Goal: Information Seeking & Learning: Learn about a topic

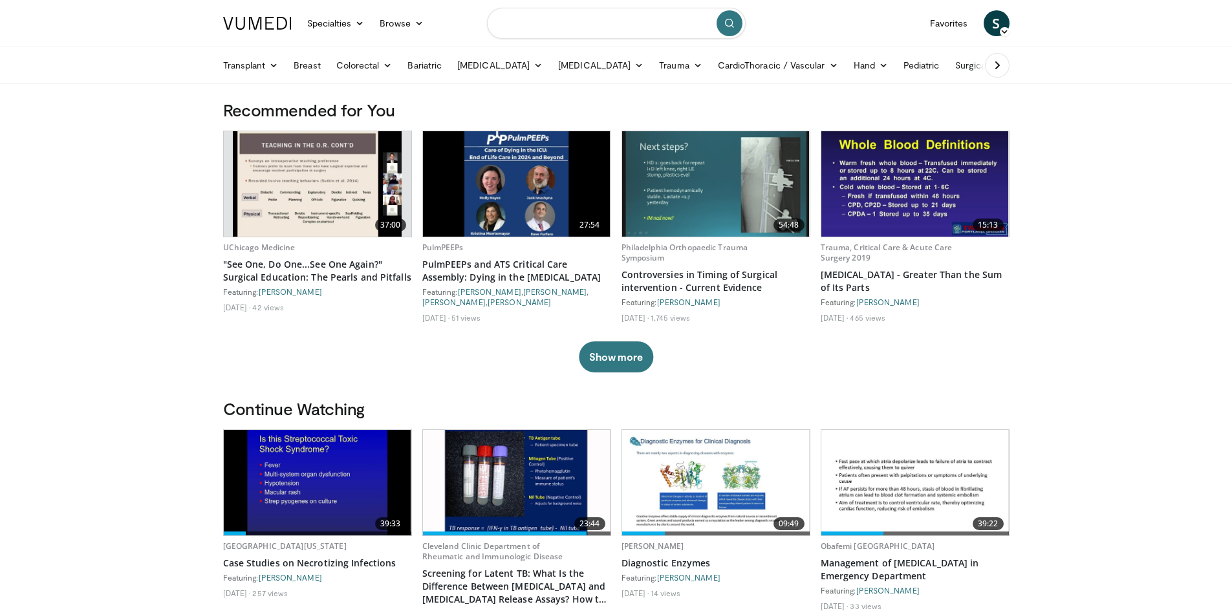
click at [564, 27] on input "Search topics, interventions" at bounding box center [616, 23] width 259 height 31
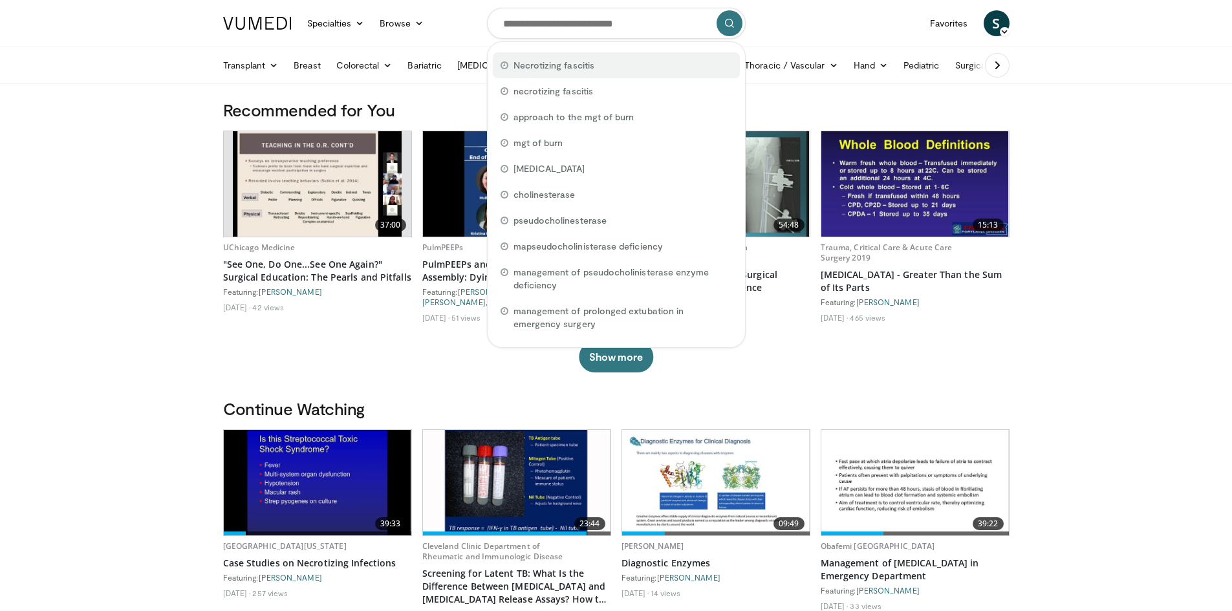
click at [554, 62] on span "Necrotizing fascitis" at bounding box center [554, 65] width 81 height 13
type input "**********"
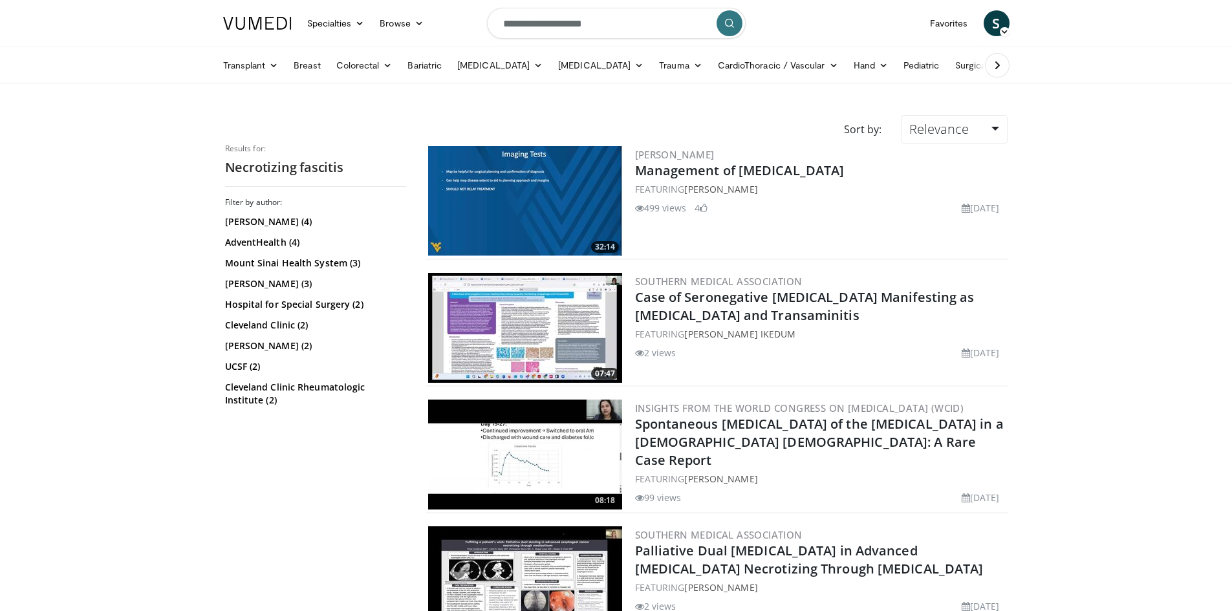
click at [550, 194] on img at bounding box center [525, 201] width 194 height 110
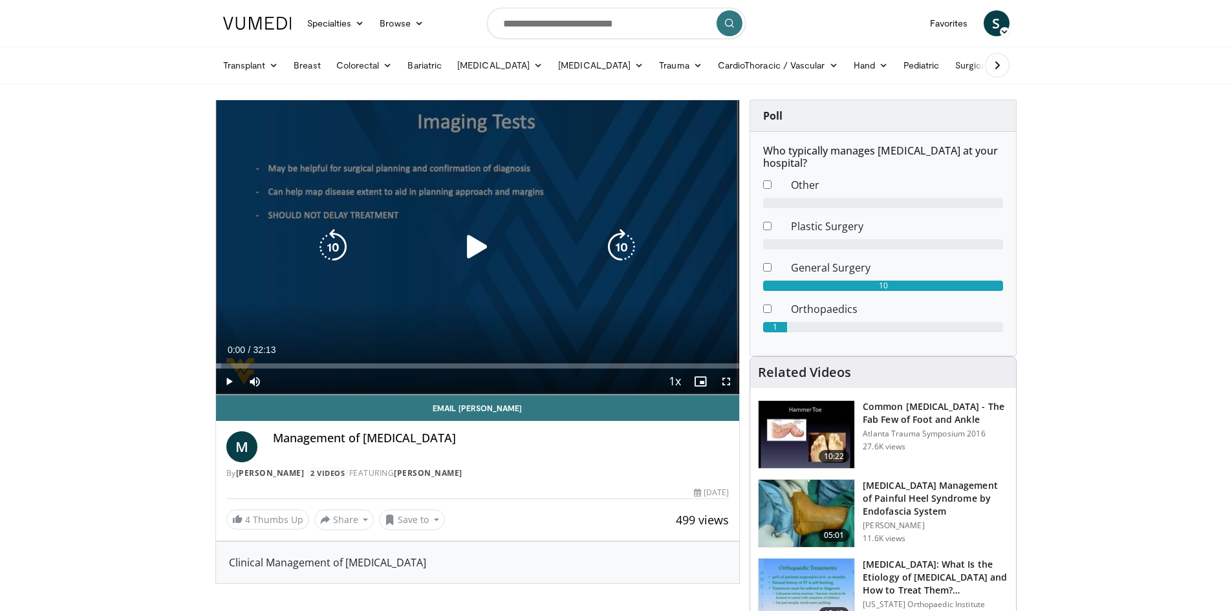
click at [479, 246] on icon "Video Player" at bounding box center [477, 247] width 36 height 36
click at [0, 0] on div "Progress Bar" at bounding box center [0, 0] width 0 height 0
click at [431, 308] on div "10 seconds Tap to unmute" at bounding box center [478, 247] width 524 height 294
click at [448, 298] on div "10 seconds Tap to unmute" at bounding box center [478, 247] width 524 height 294
click at [327, 302] on div "10 seconds Tap to unmute" at bounding box center [478, 247] width 524 height 294
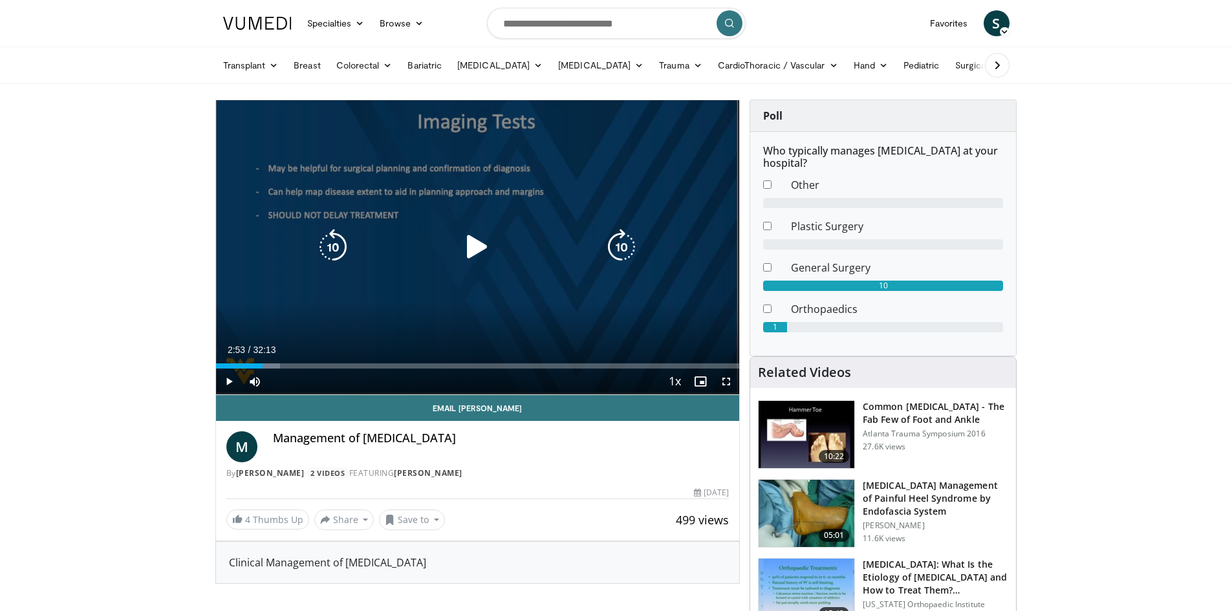
click at [420, 313] on div "10 seconds Tap to unmute" at bounding box center [478, 247] width 524 height 294
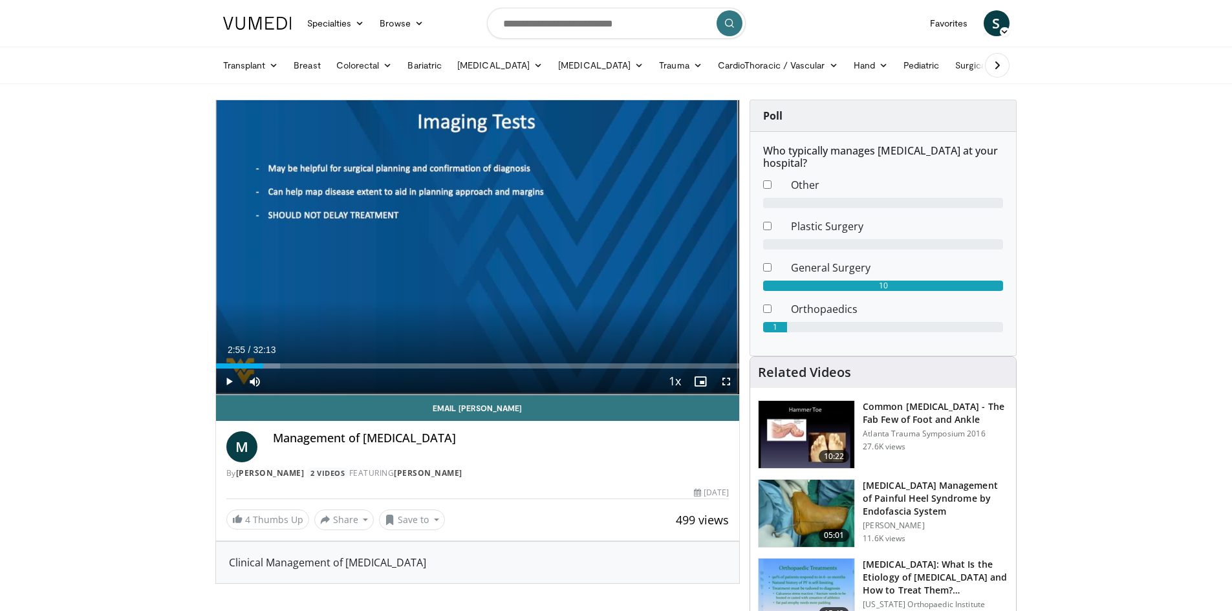
click at [420, 313] on div "10 seconds Tap to unmute" at bounding box center [478, 247] width 524 height 294
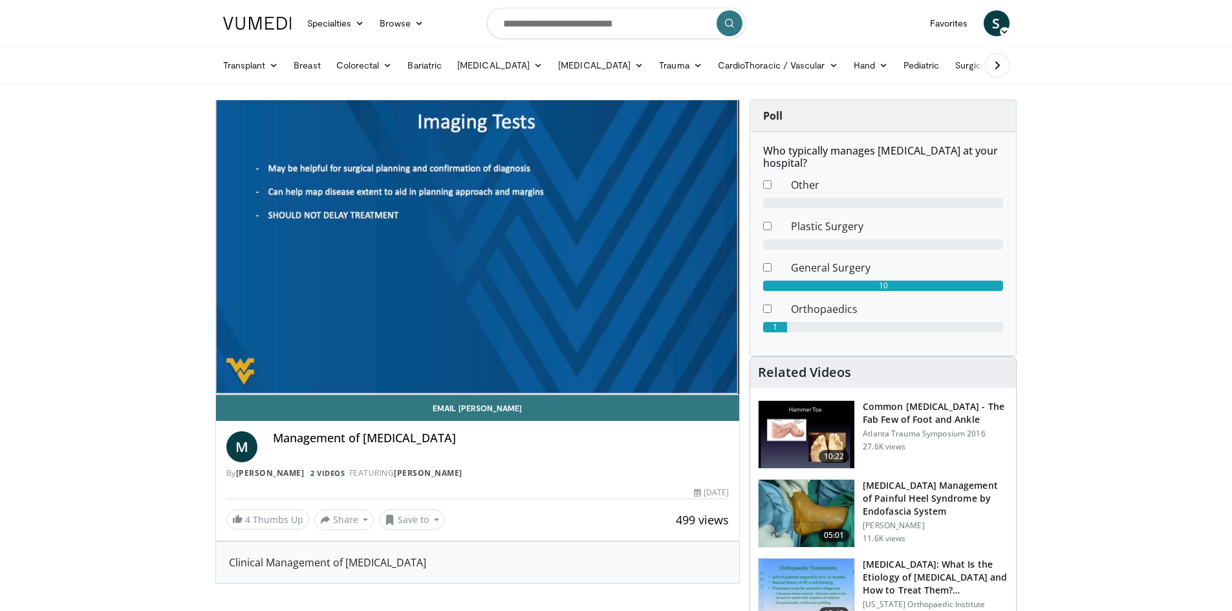
click at [268, 365] on video-js "**********" at bounding box center [478, 247] width 524 height 295
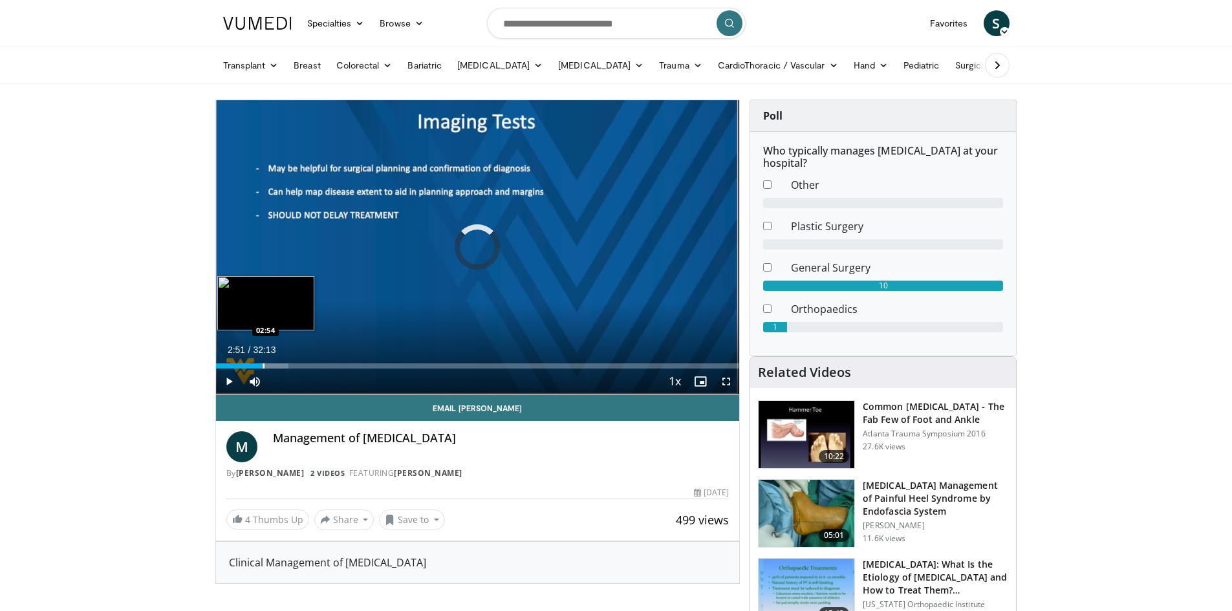
click at [263, 364] on div "Progress Bar" at bounding box center [263, 366] width 1 height 5
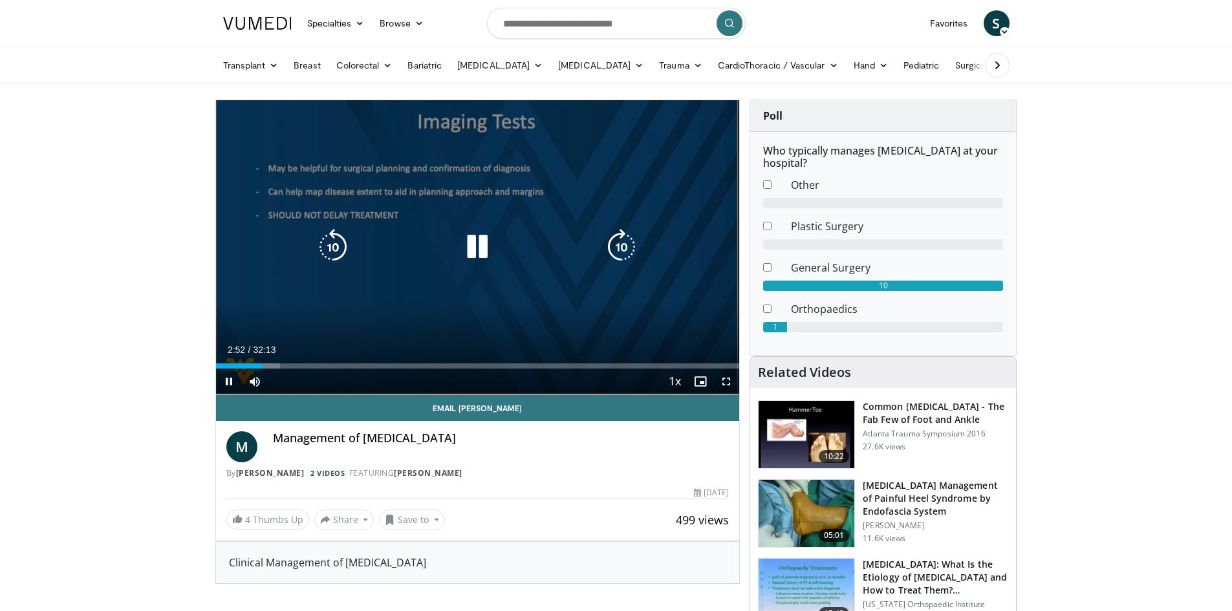
click at [356, 286] on div "10 seconds Tap to unmute" at bounding box center [478, 247] width 524 height 294
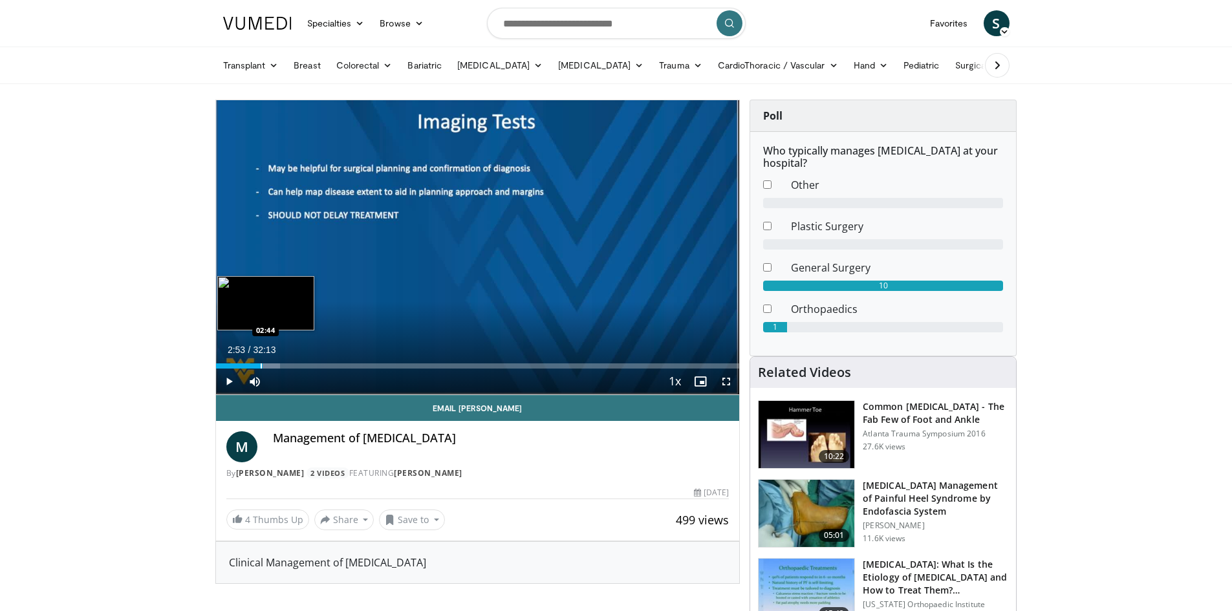
click at [261, 365] on div "Progress Bar" at bounding box center [261, 366] width 1 height 5
click at [255, 362] on div "Loaded : 11.80% 02:42 02:25" at bounding box center [478, 362] width 524 height 12
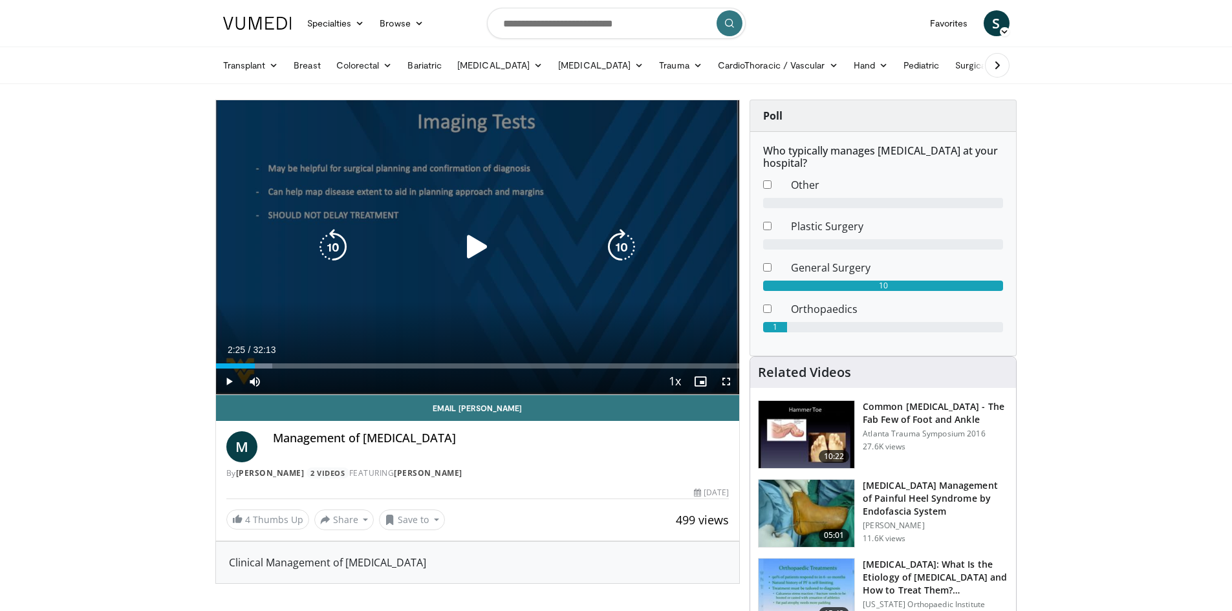
click at [347, 295] on div "10 seconds Tap to unmute" at bounding box center [478, 247] width 524 height 294
click at [548, 321] on div "10 seconds Tap to unmute" at bounding box center [478, 247] width 524 height 294
click at [534, 285] on div "10 seconds Tap to unmute" at bounding box center [478, 247] width 524 height 294
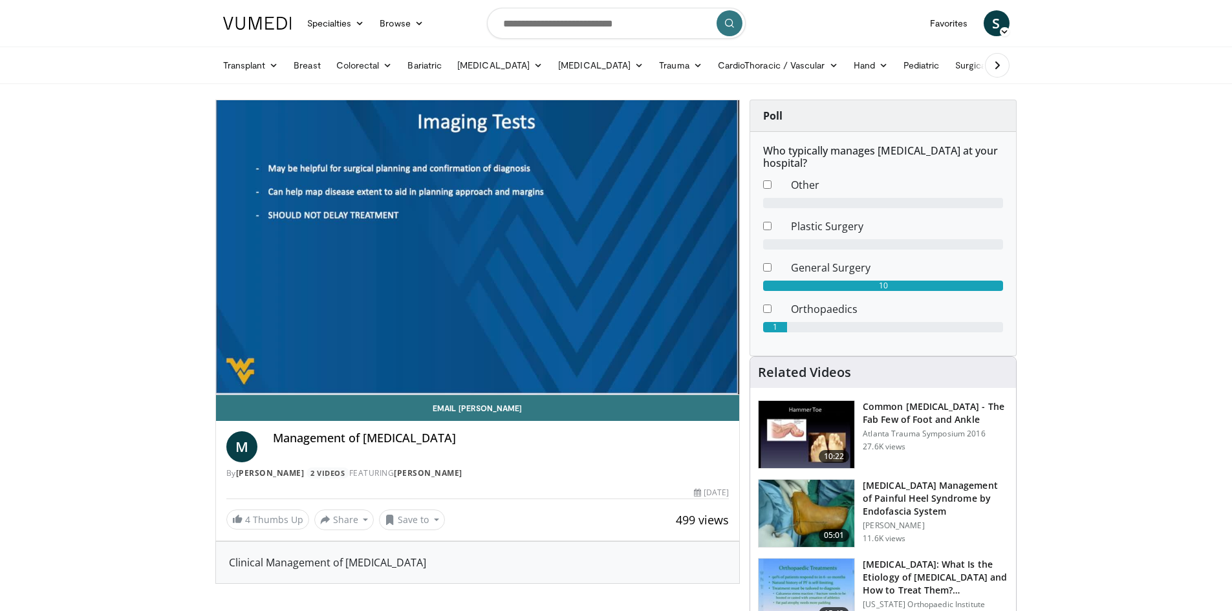
click at [534, 285] on div "10 seconds Tap to unmute" at bounding box center [478, 247] width 524 height 294
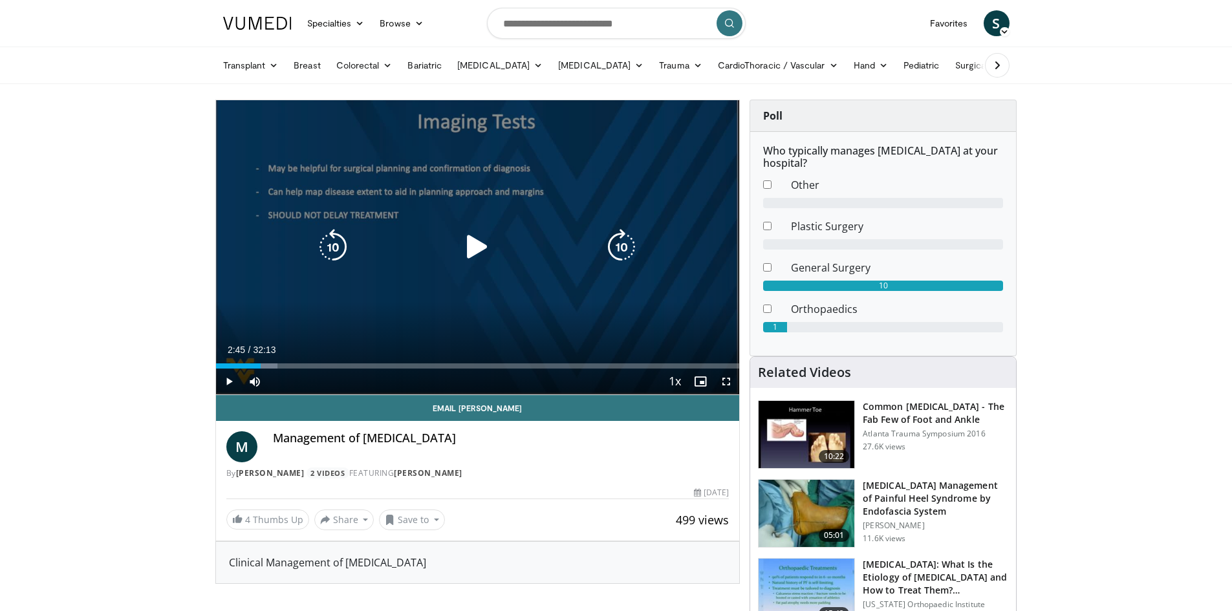
click at [532, 276] on div "10 seconds Tap to unmute" at bounding box center [478, 247] width 524 height 294
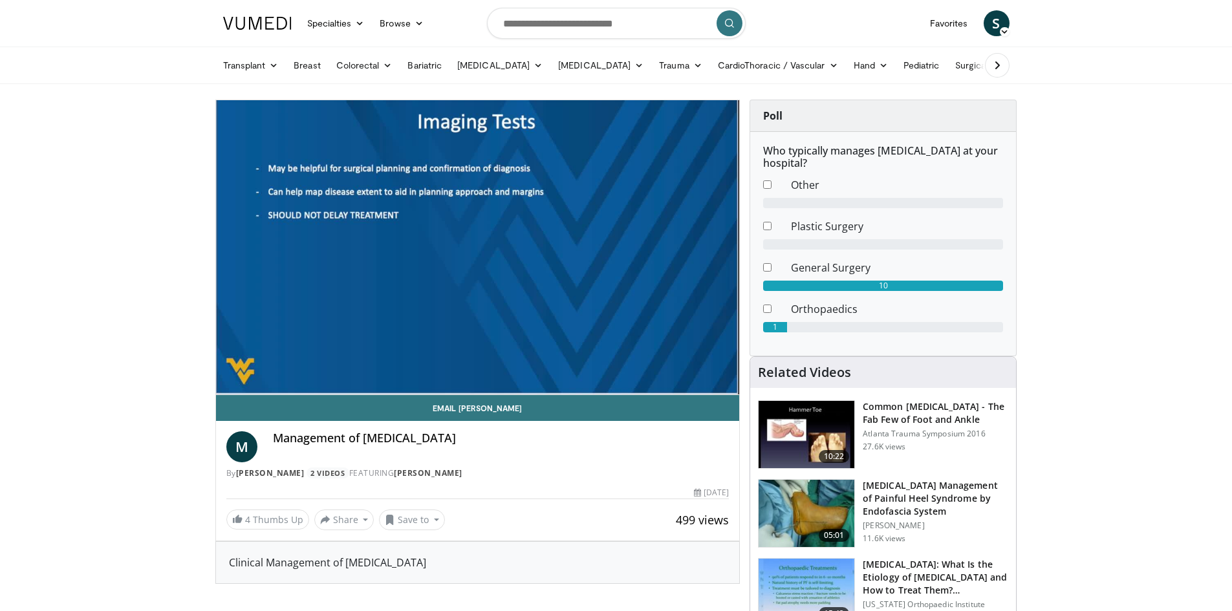
click at [532, 276] on div "10 seconds Tap to unmute" at bounding box center [478, 247] width 524 height 294
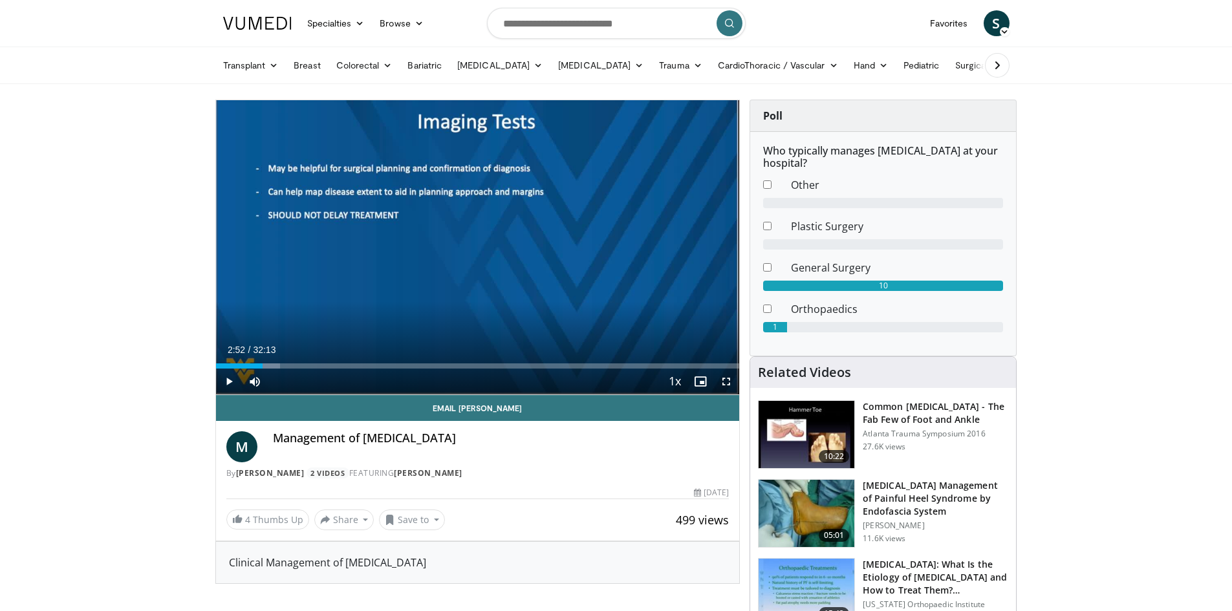
click at [532, 276] on div "10 seconds Tap to unmute" at bounding box center [478, 247] width 524 height 294
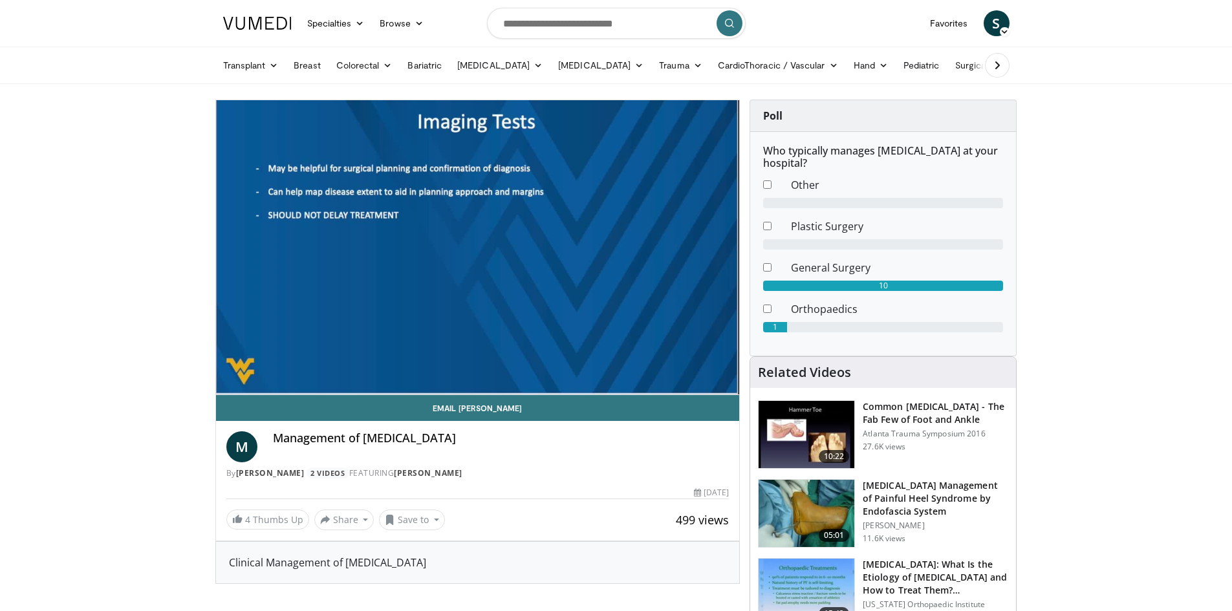
click at [532, 276] on div "10 seconds Tap to unmute" at bounding box center [478, 247] width 524 height 294
